Goal: Task Accomplishment & Management: Complete application form

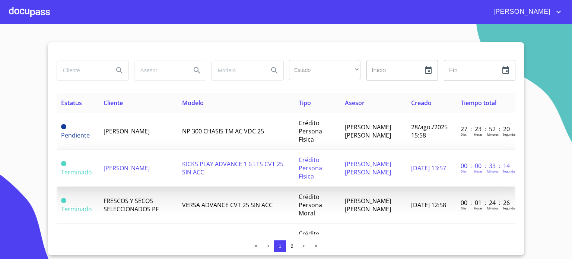
click at [122, 168] on span "[PERSON_NAME]" at bounding box center [127, 168] width 46 height 8
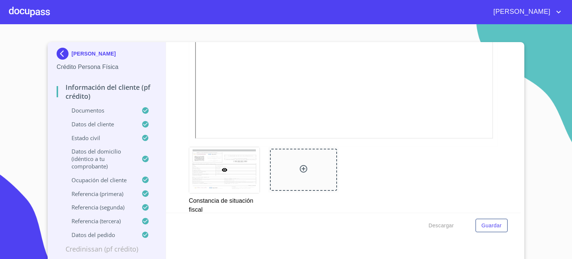
scroll to position [1998, 0]
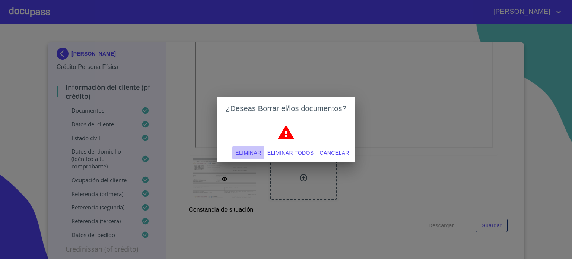
click at [246, 155] on span "Eliminar" at bounding box center [248, 152] width 26 height 9
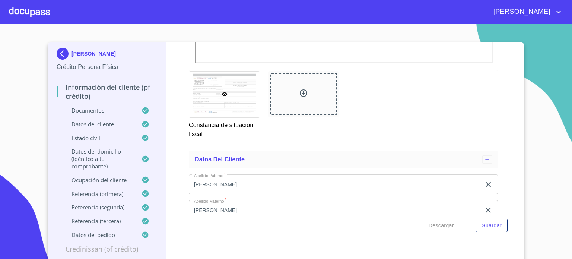
scroll to position [2088, 0]
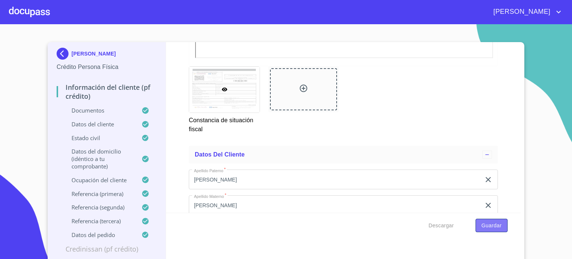
click at [501, 226] on button "Guardar" at bounding box center [492, 226] width 32 height 14
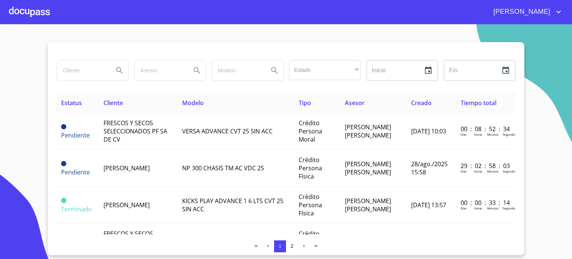
click at [28, 20] on div at bounding box center [29, 12] width 41 height 24
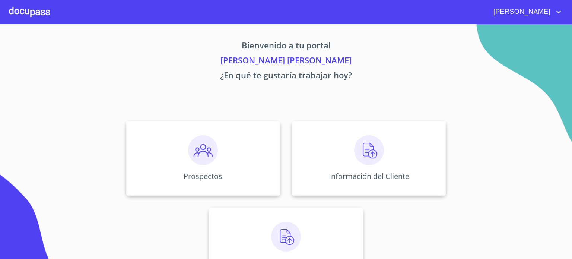
scroll to position [28, 0]
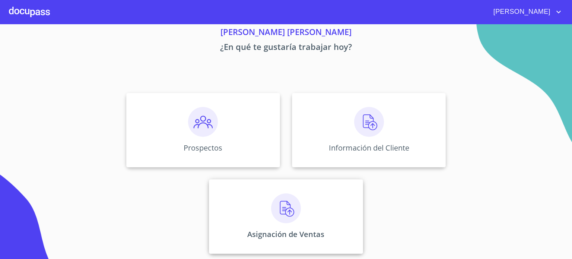
click at [283, 212] on img at bounding box center [286, 208] width 30 height 30
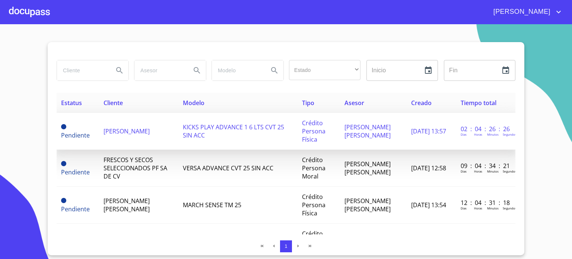
click at [108, 139] on td "[PERSON_NAME]" at bounding box center [138, 131] width 79 height 37
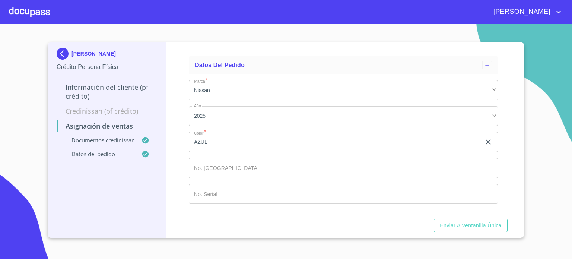
scroll to position [265, 0]
click at [478, 229] on span "Enviar a Ventanilla única" at bounding box center [471, 225] width 62 height 9
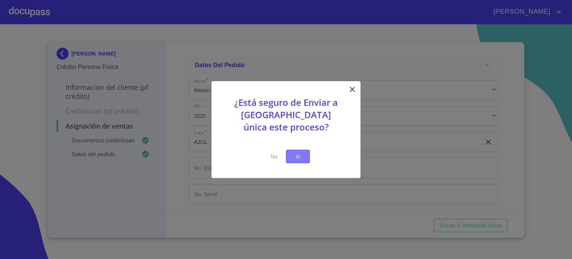
click at [304, 161] on span "Si" at bounding box center [298, 156] width 12 height 9
